Goal: Task Accomplishment & Management: Manage account settings

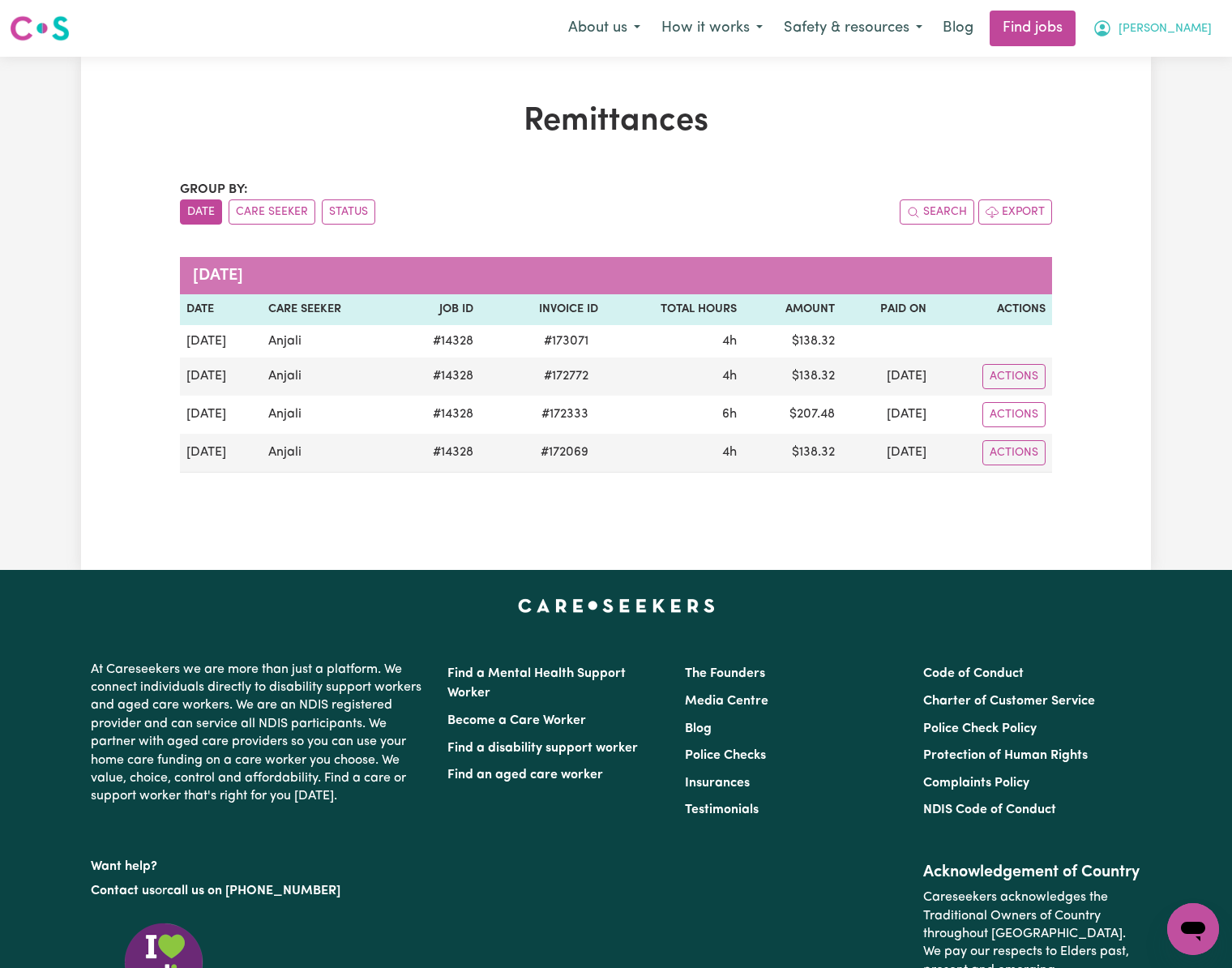
click at [1175, 30] on span "[PERSON_NAME]" at bounding box center [1165, 28] width 93 height 17
click at [1197, 131] on link "Logout" at bounding box center [1157, 124] width 128 height 31
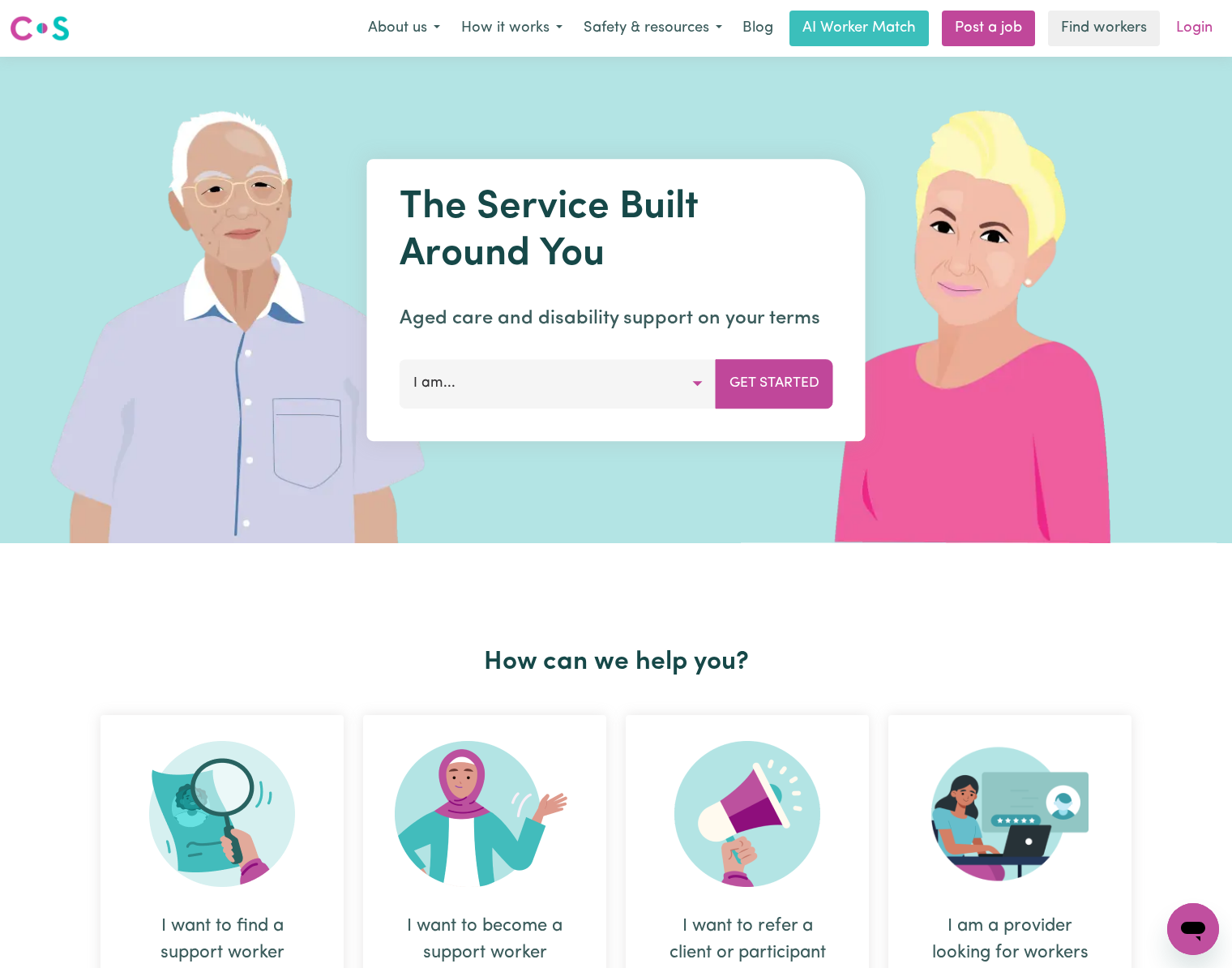
click at [1197, 31] on link "Login" at bounding box center [1194, 28] width 56 height 36
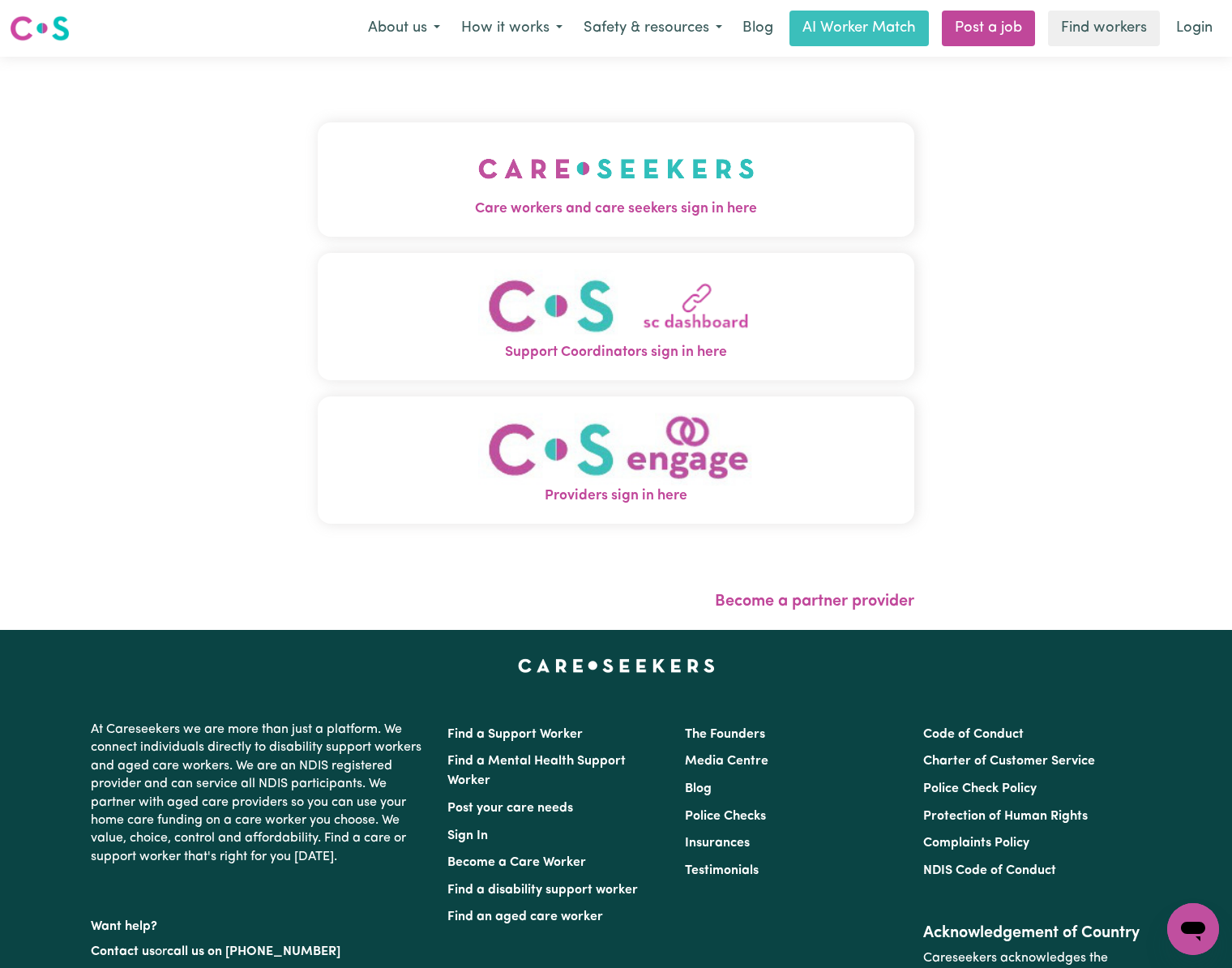
click at [572, 191] on img "Care workers and care seekers sign in here" at bounding box center [616, 168] width 277 height 60
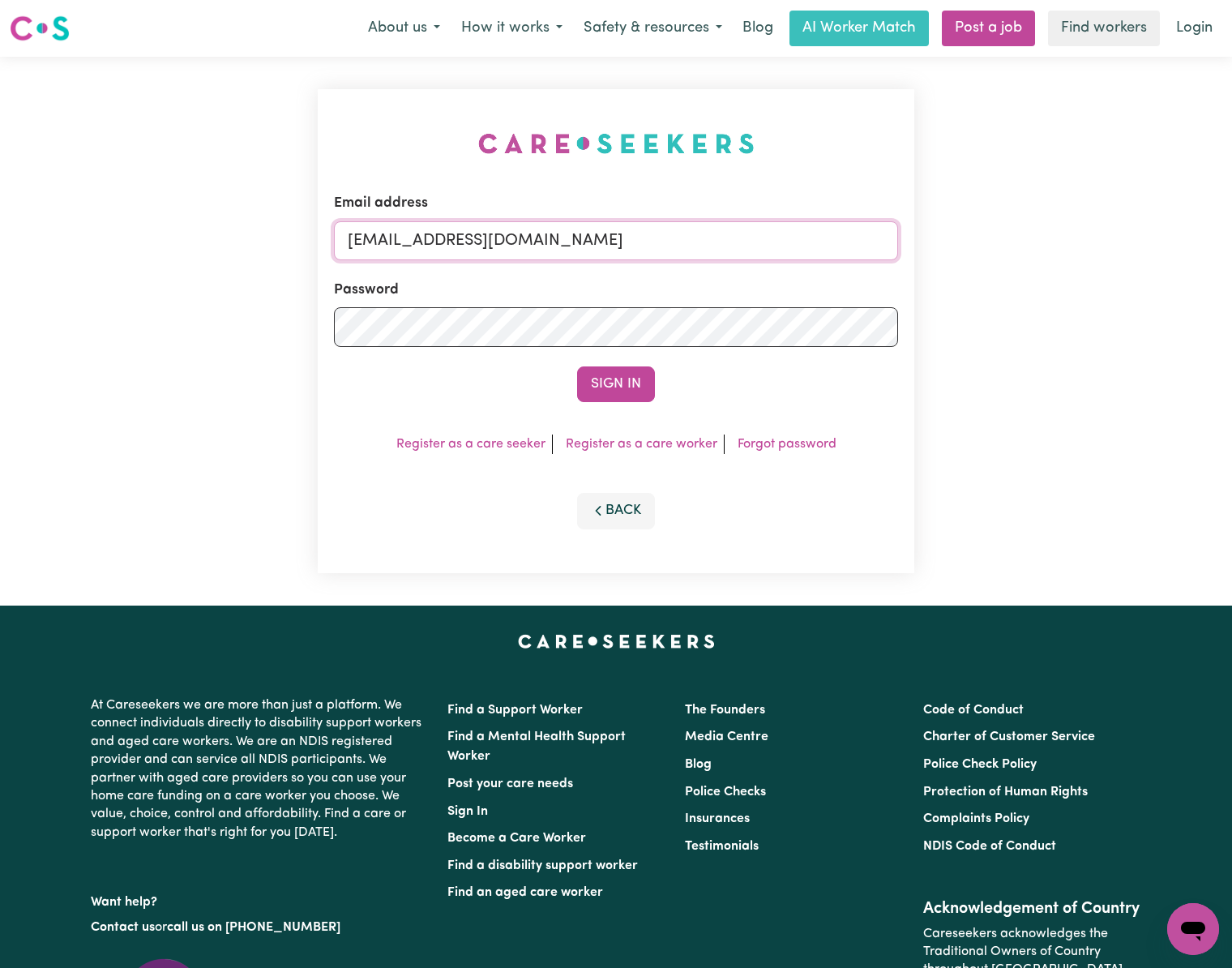
drag, startPoint x: 435, startPoint y: 235, endPoint x: 1032, endPoint y: 253, distance: 597.3
click at [1032, 253] on div "Email address [EMAIL_ADDRESS][DOMAIN_NAME] Password Sign In Register as a care …" at bounding box center [616, 331] width 1232 height 548
paste input "[EMAIL_ADDRESS][PERSON_NAME][DOMAIN_NAME]"
type input "superuser~[EMAIL_ADDRESS][PERSON_NAME][DOMAIN_NAME]"
click at [577, 366] on button "Sign In" at bounding box center [616, 384] width 78 height 36
